Goal: Task Accomplishment & Management: Manage account settings

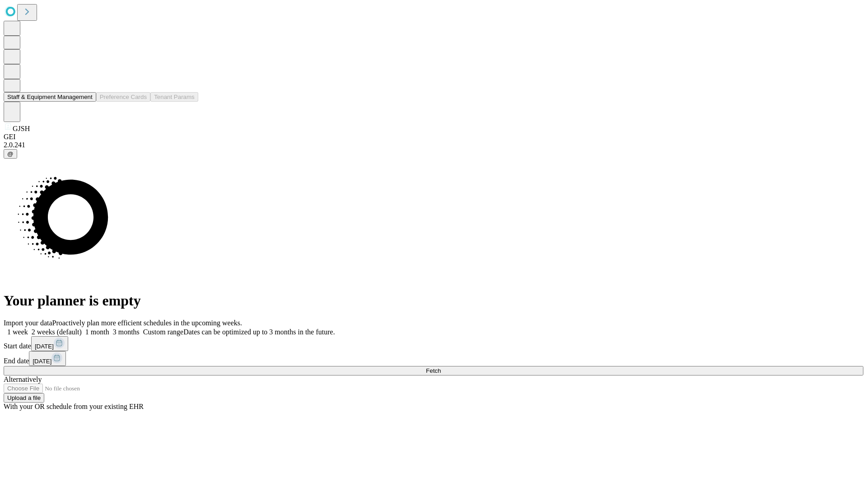
click at [86, 102] on button "Staff & Equipment Management" at bounding box center [50, 96] width 93 height 9
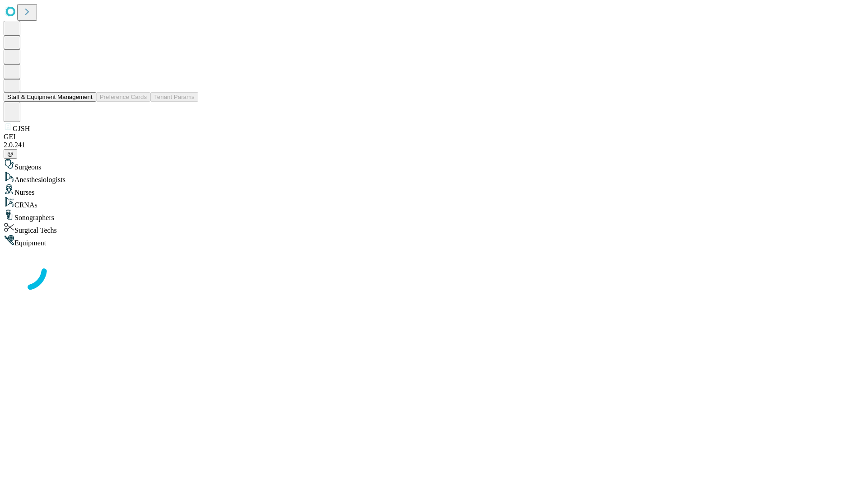
click at [86, 102] on button "Staff & Equipment Management" at bounding box center [50, 96] width 93 height 9
